Goal: Task Accomplishment & Management: Complete application form

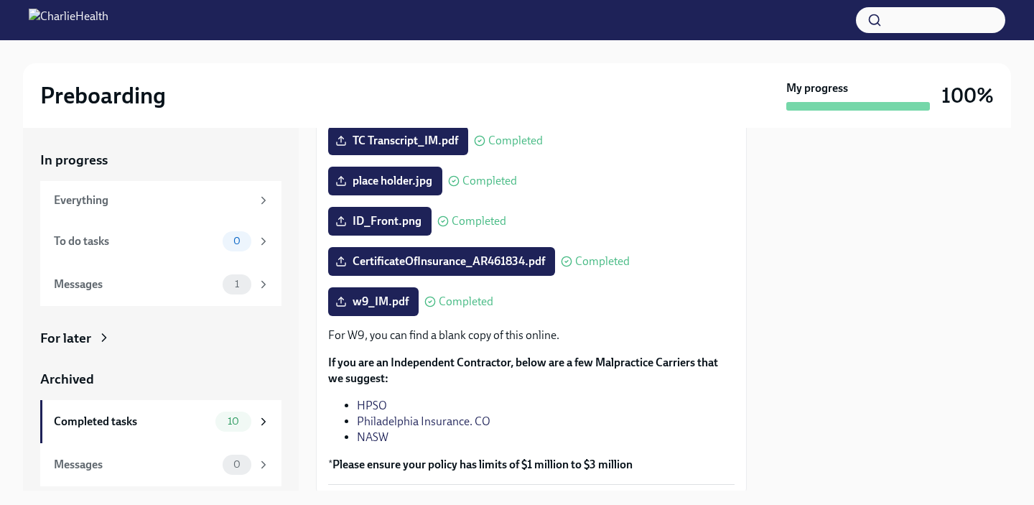
scroll to position [317, 0]
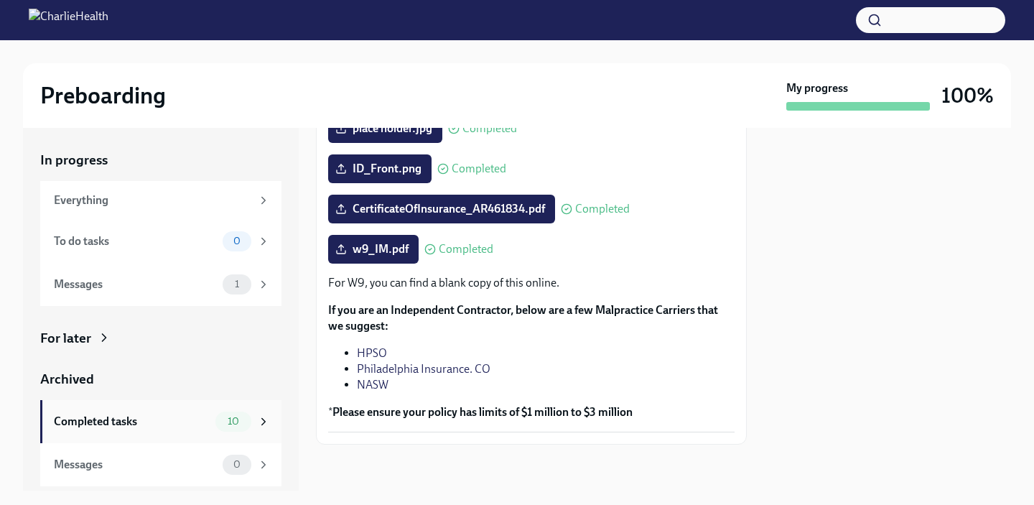
click at [241, 416] on span "10" at bounding box center [233, 421] width 29 height 11
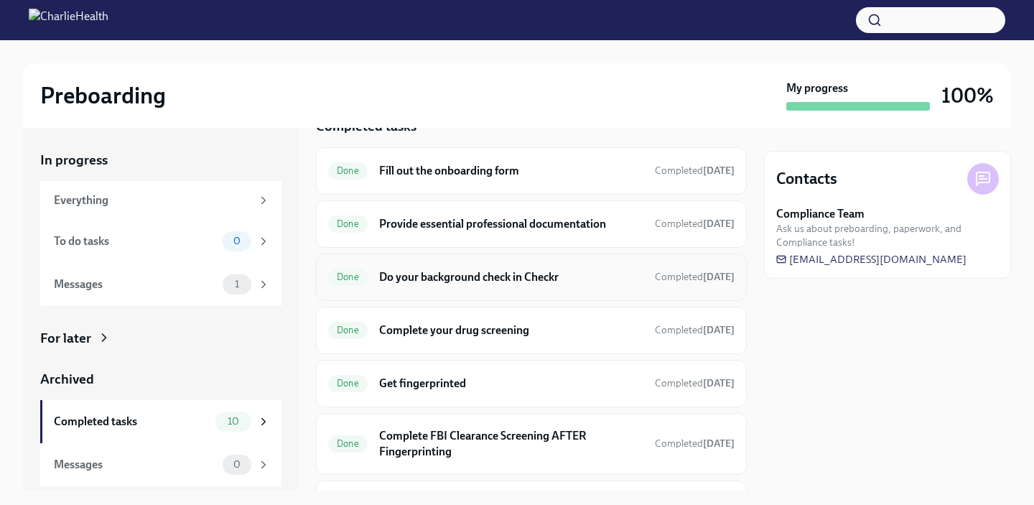
scroll to position [19, 0]
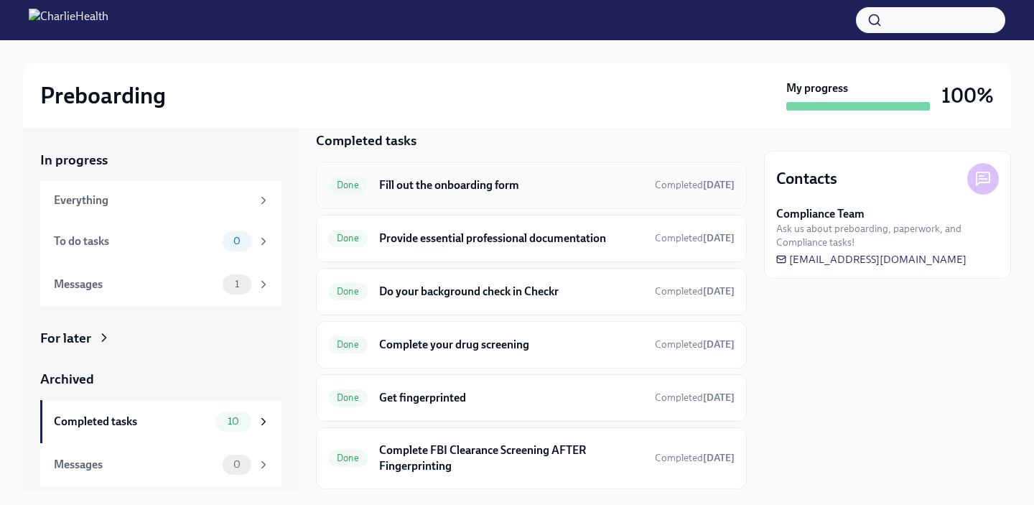
click at [533, 201] on div "Done Fill out the onboarding form Completed [DATE]" at bounding box center [531, 185] width 431 height 47
click at [556, 191] on h6 "Fill out the onboarding form" at bounding box center [511, 185] width 264 height 16
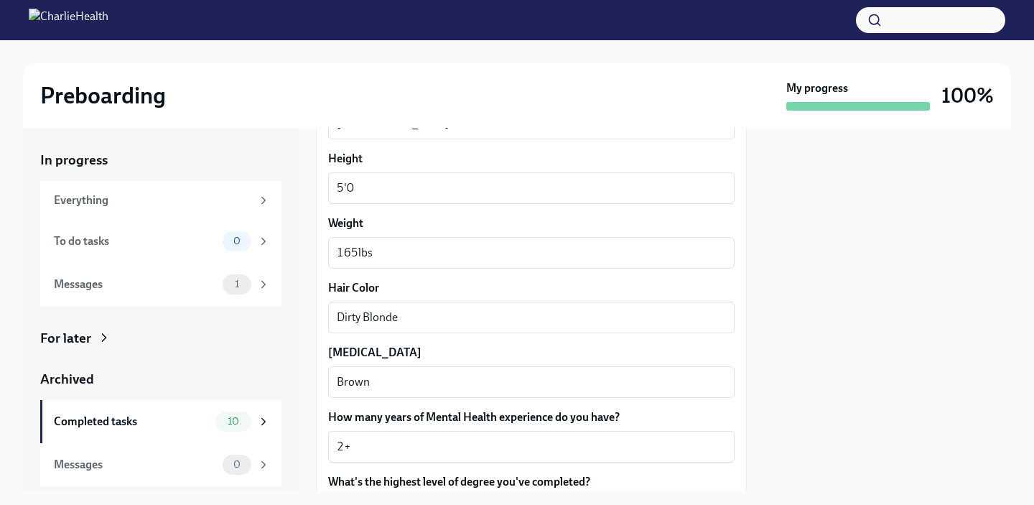
scroll to position [1353, 0]
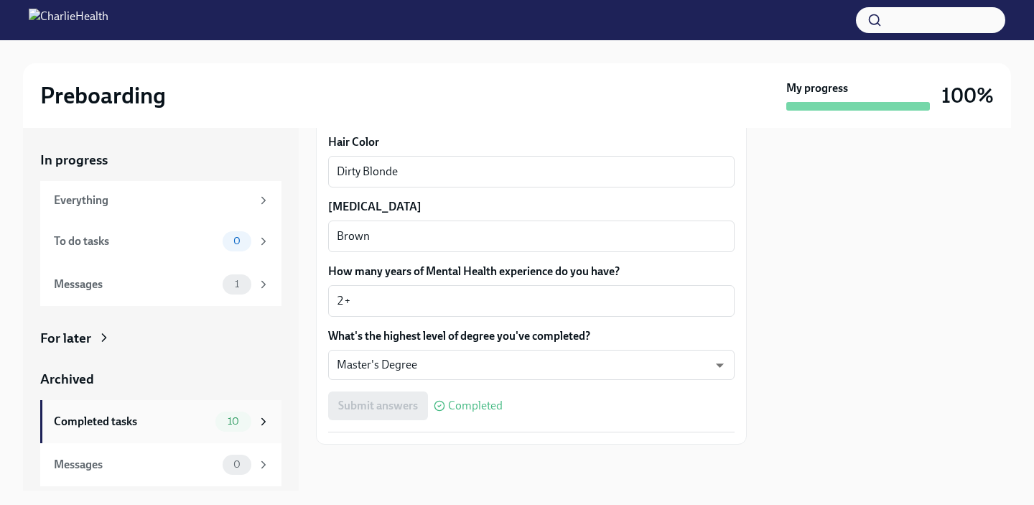
click at [205, 426] on div "Completed tasks" at bounding box center [132, 422] width 156 height 16
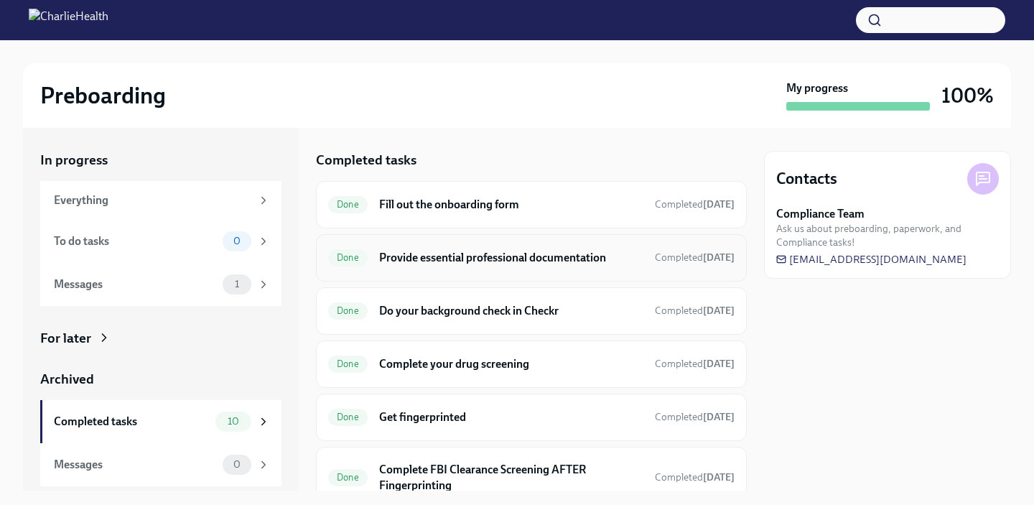
click at [506, 256] on h6 "Provide essential professional documentation" at bounding box center [511, 258] width 264 height 16
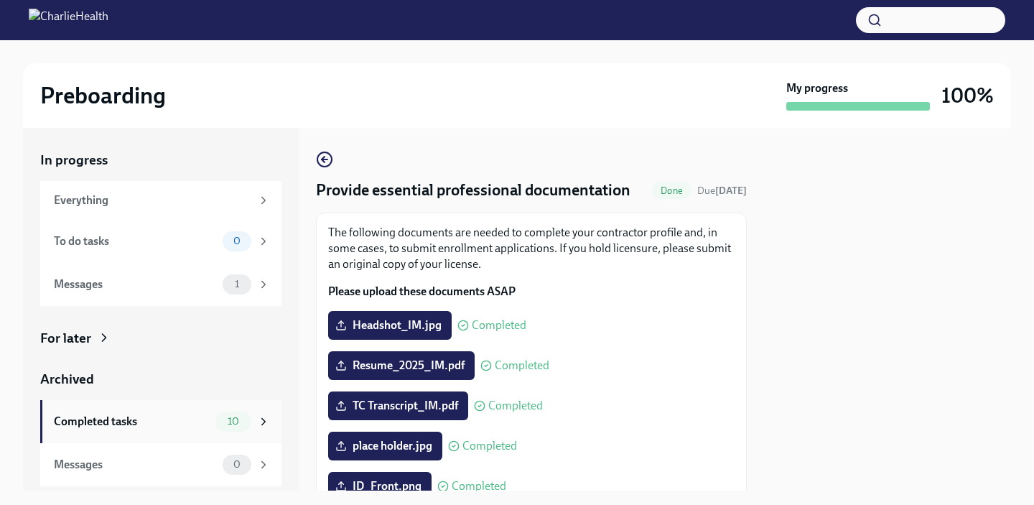
click at [222, 416] on span "10" at bounding box center [233, 421] width 29 height 11
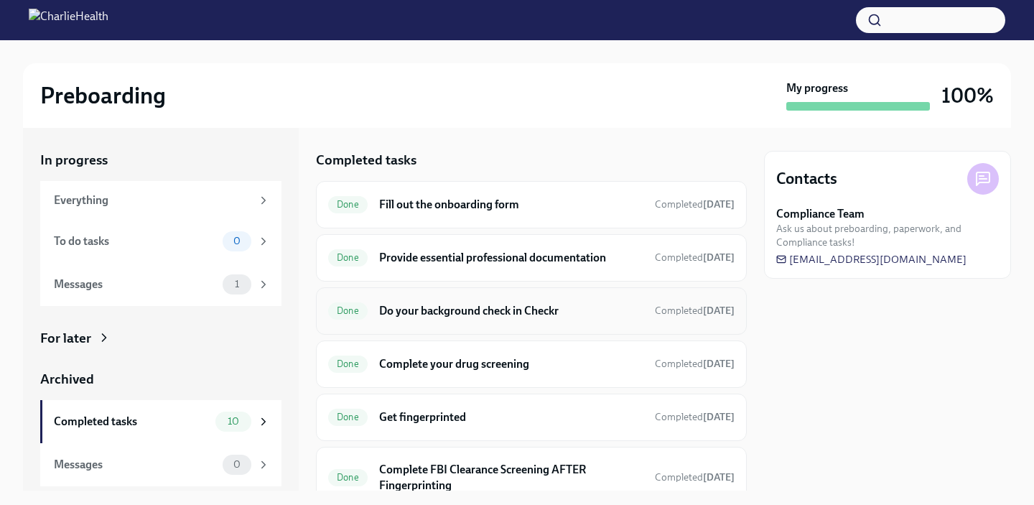
click at [463, 306] on h6 "Do your background check in Checkr" at bounding box center [511, 311] width 264 height 16
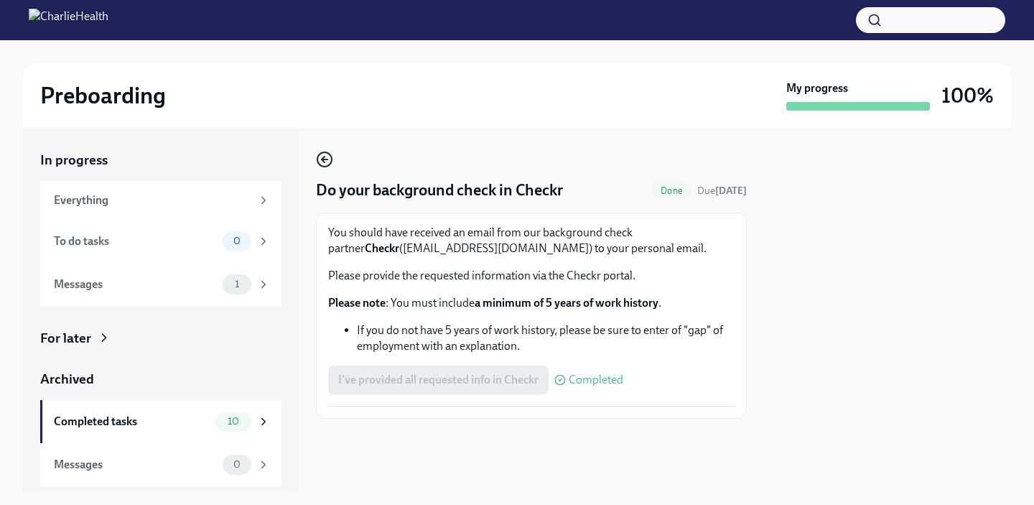
click at [330, 157] on icon "button" at bounding box center [324, 159] width 17 height 17
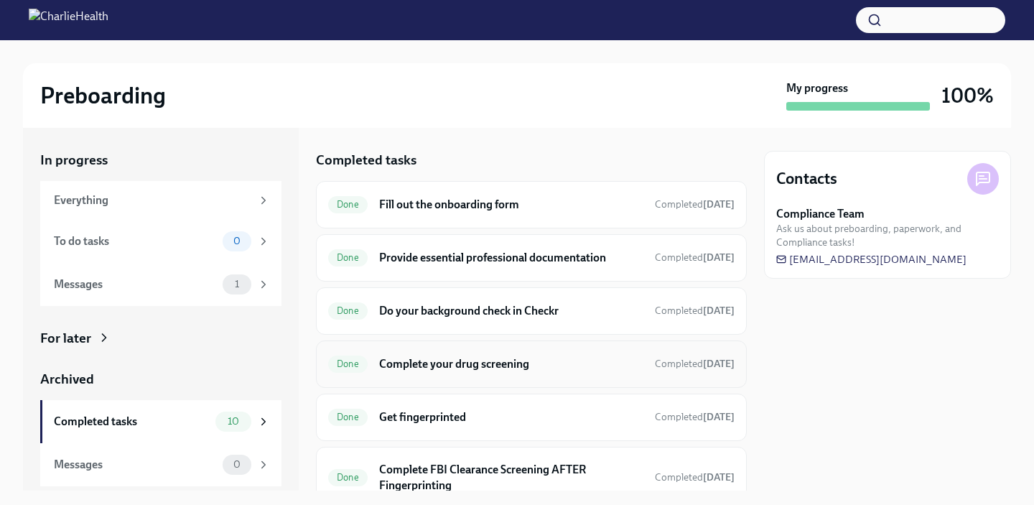
click at [448, 360] on h6 "Complete your drug screening" at bounding box center [511, 364] width 264 height 16
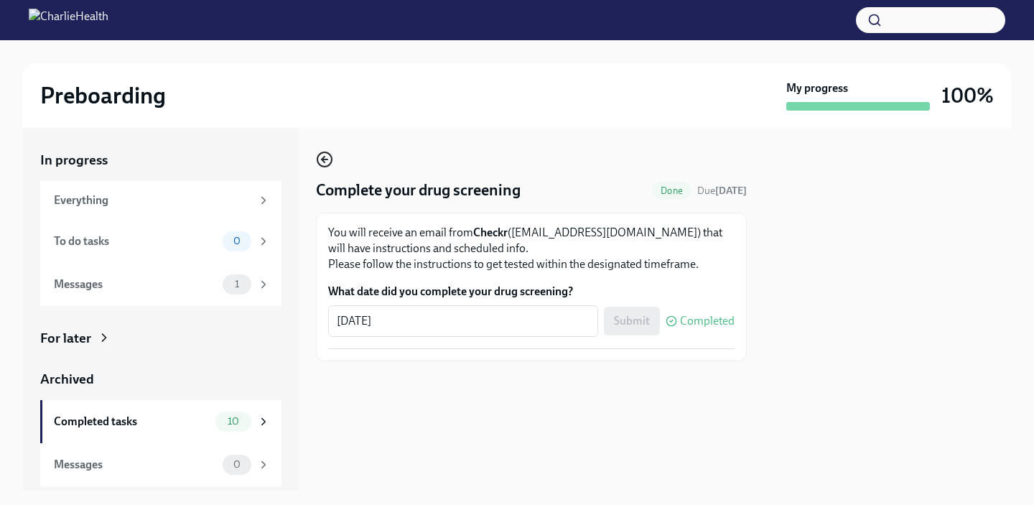
click at [327, 161] on icon "button" at bounding box center [324, 159] width 17 height 17
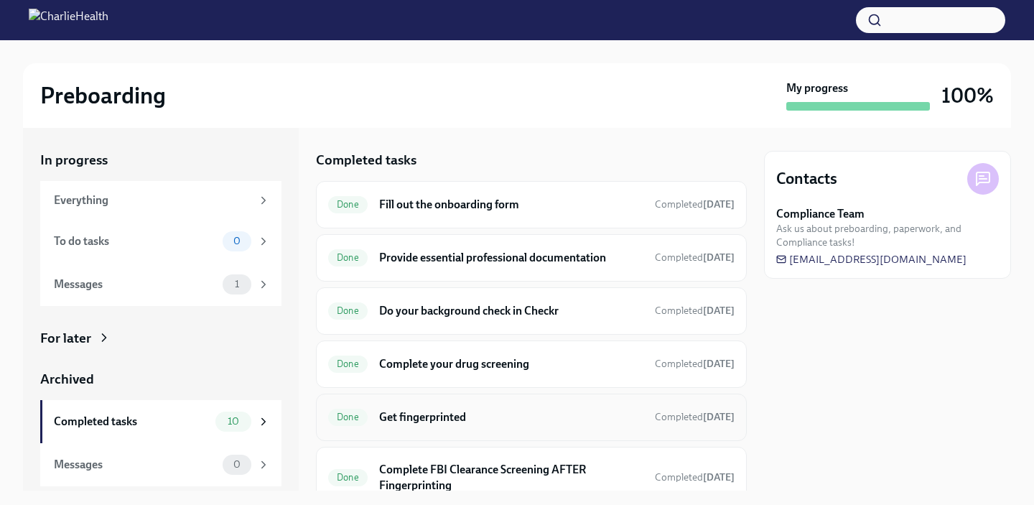
click at [422, 422] on h6 "Get fingerprinted" at bounding box center [511, 417] width 264 height 16
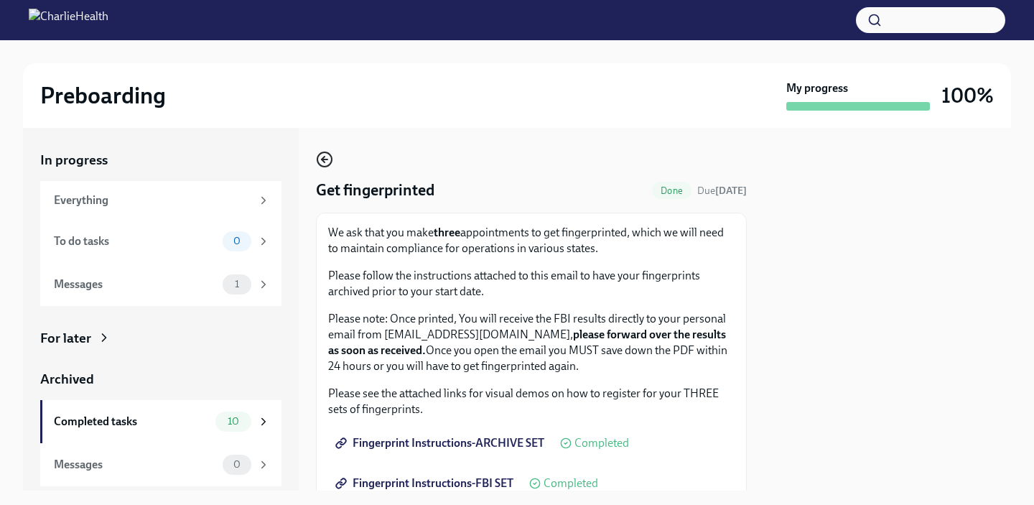
click at [330, 159] on icon "button" at bounding box center [324, 159] width 17 height 17
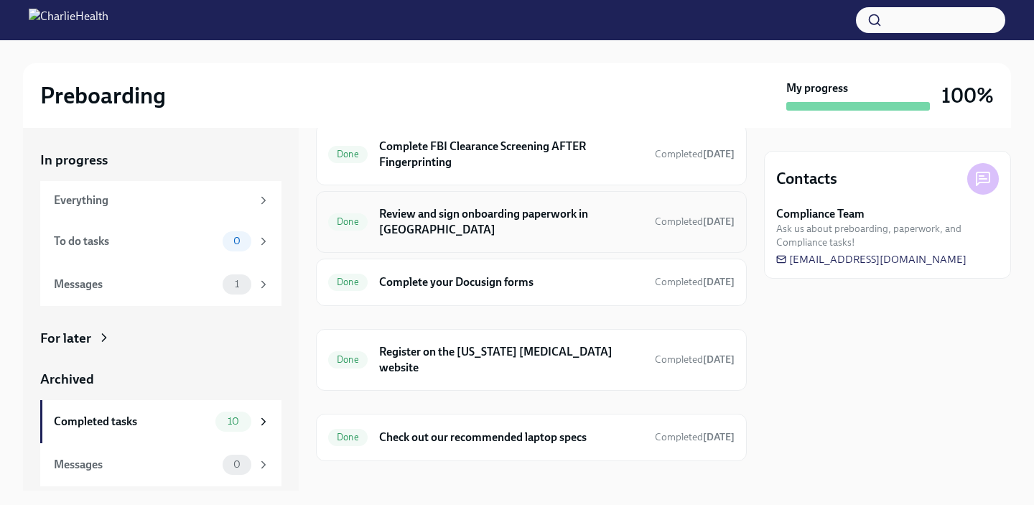
scroll to position [325, 0]
click at [470, 428] on h6 "Check out our recommended laptop specs" at bounding box center [511, 436] width 264 height 16
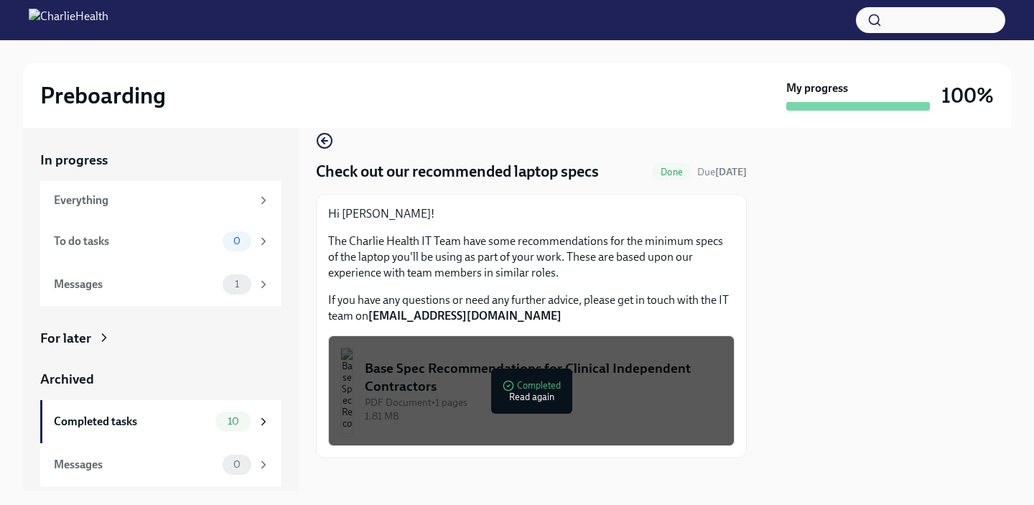
scroll to position [32, 0]
